Goal: Find contact information: Find contact information

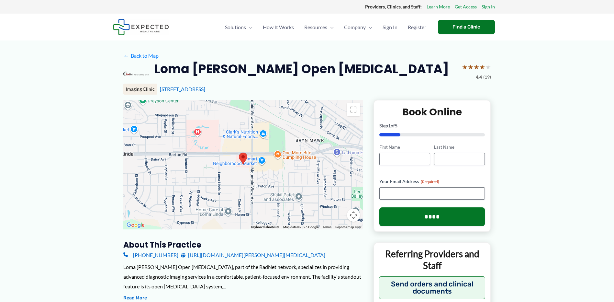
scroll to position [32, 0]
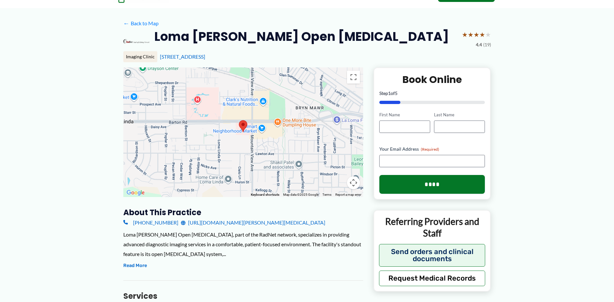
click at [235, 221] on link "[URL][DOMAIN_NAME][PERSON_NAME][MEDICAL_DATA]" at bounding box center [253, 223] width 144 height 10
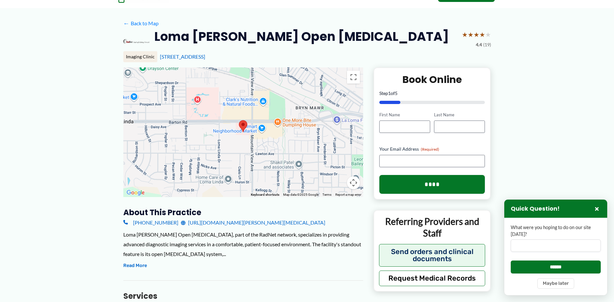
drag, startPoint x: 155, startPoint y: 32, endPoint x: 297, endPoint y: 58, distance: 144.6
click at [297, 58] on div "Loma [PERSON_NAME] Open [MEDICAL_DATA] ★ ★ ★ ★ ★ 4.4 (19) Imaging Clinic [STREE…" at bounding box center [307, 48] width 368 height 39
copy div "Loma [PERSON_NAME] Open [MEDICAL_DATA] ★ ★ ★ ★ ★ 4.4 (19) Imaging Clinic [STREE…"
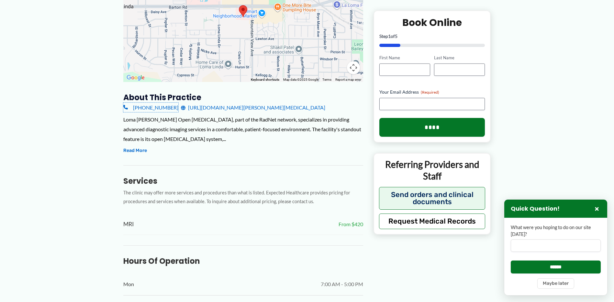
scroll to position [0, 0]
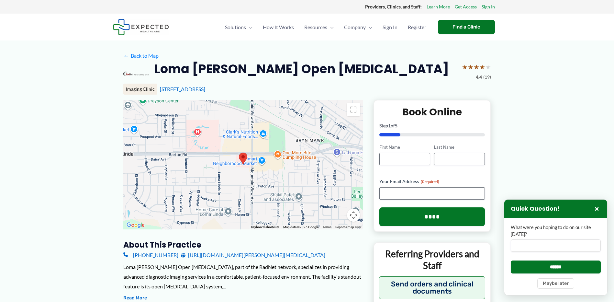
click at [157, 255] on link "[PHONE_NUMBER]" at bounding box center [150, 255] width 55 height 10
drag, startPoint x: 118, startPoint y: 256, endPoint x: 167, endPoint y: 254, distance: 49.3
copy link "[PHONE_NUMBER]"
